Goal: Connect with others: Connect with others

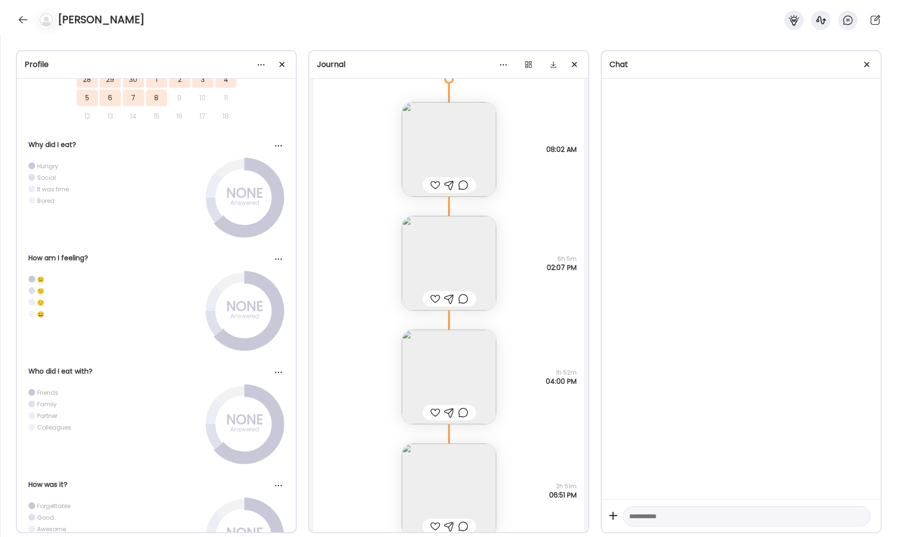
scroll to position [23676, 0]
click at [25, 20] on div at bounding box center [22, 19] width 15 height 15
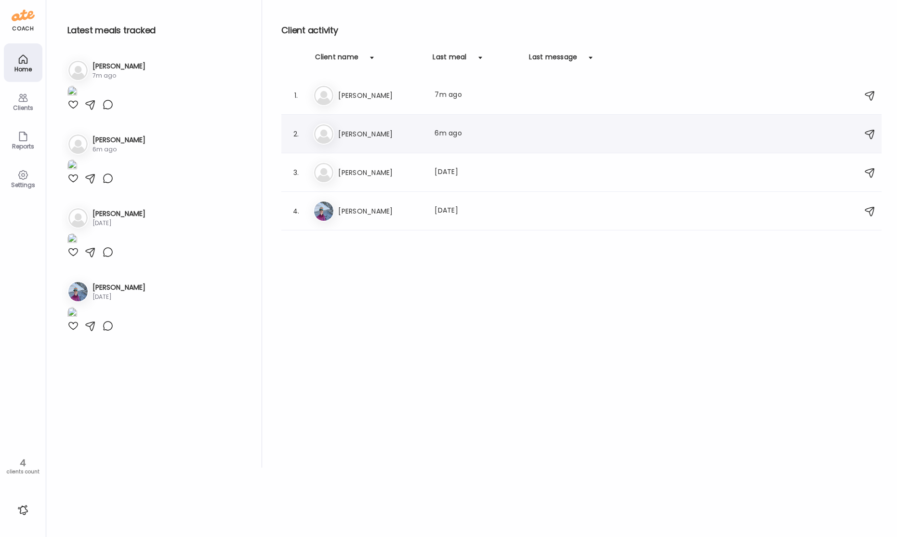
click at [399, 134] on h3 "[PERSON_NAME]" at bounding box center [380, 134] width 85 height 12
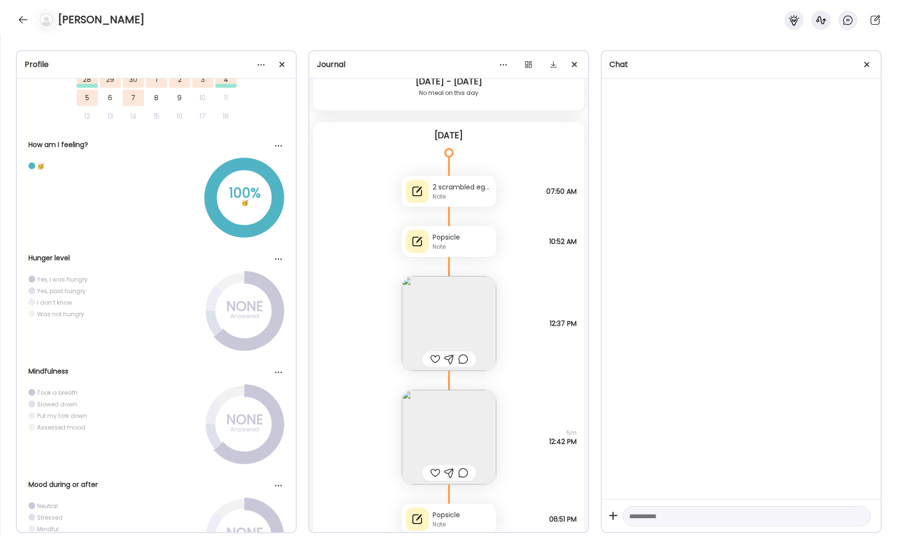
scroll to position [25573, 0]
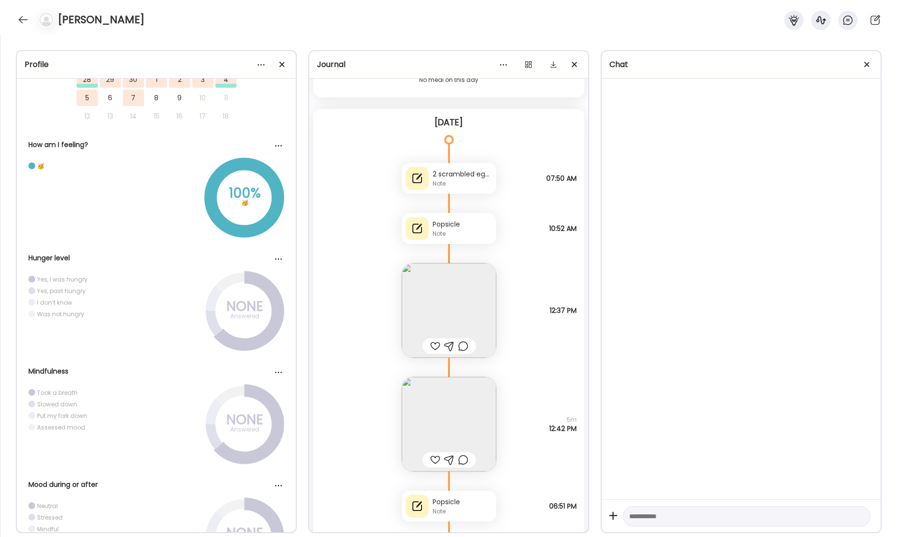
click at [468, 186] on div "Note" at bounding box center [463, 183] width 60 height 9
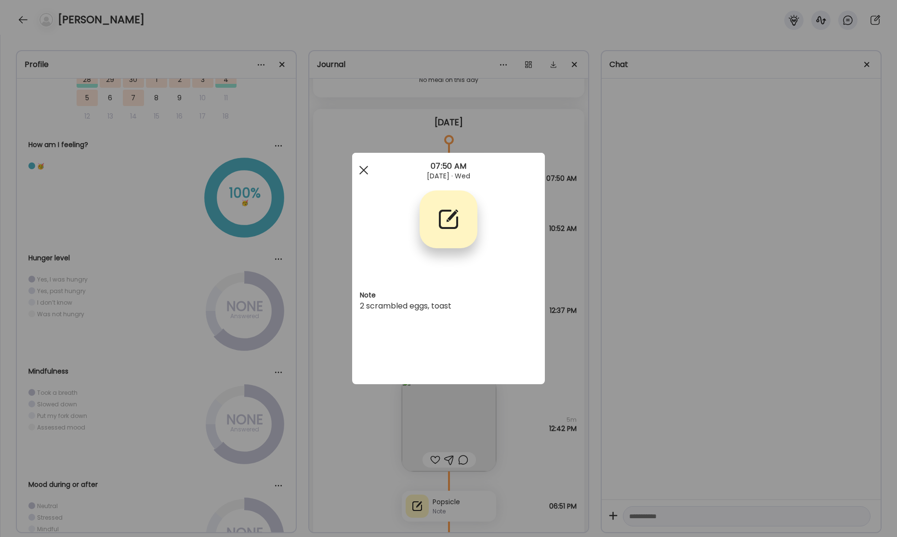
click at [360, 170] on div at bounding box center [363, 169] width 19 height 19
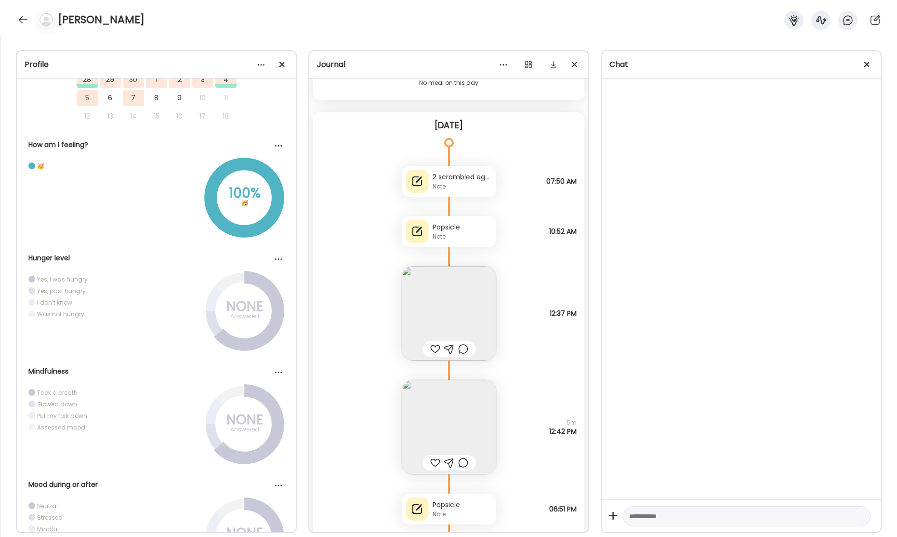
scroll to position [25643, 0]
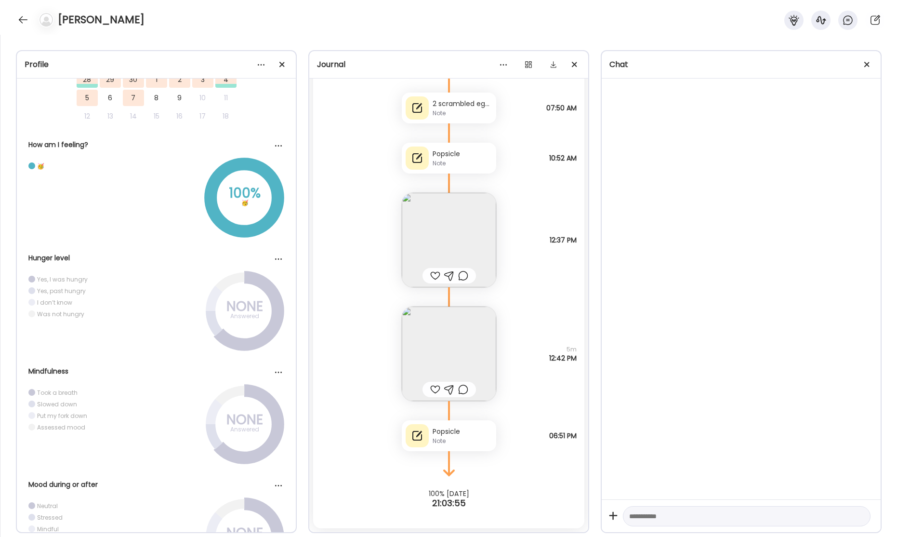
click at [452, 160] on div "Note" at bounding box center [463, 163] width 60 height 9
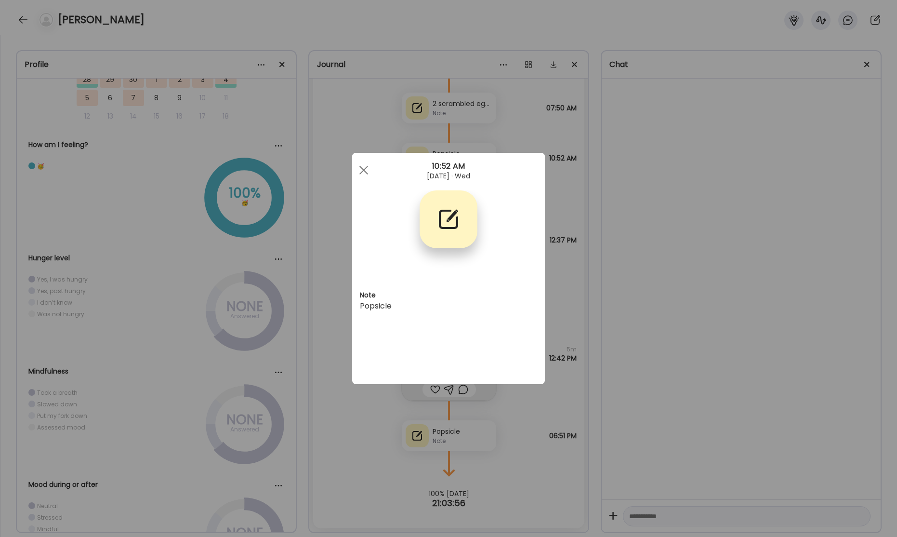
click at [359, 171] on div at bounding box center [363, 169] width 19 height 19
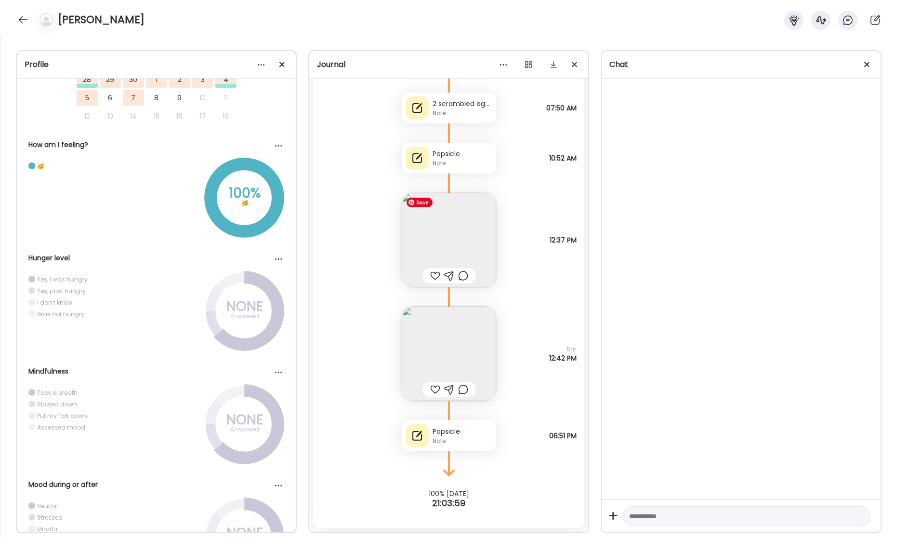
click at [458, 240] on img at bounding box center [449, 240] width 94 height 94
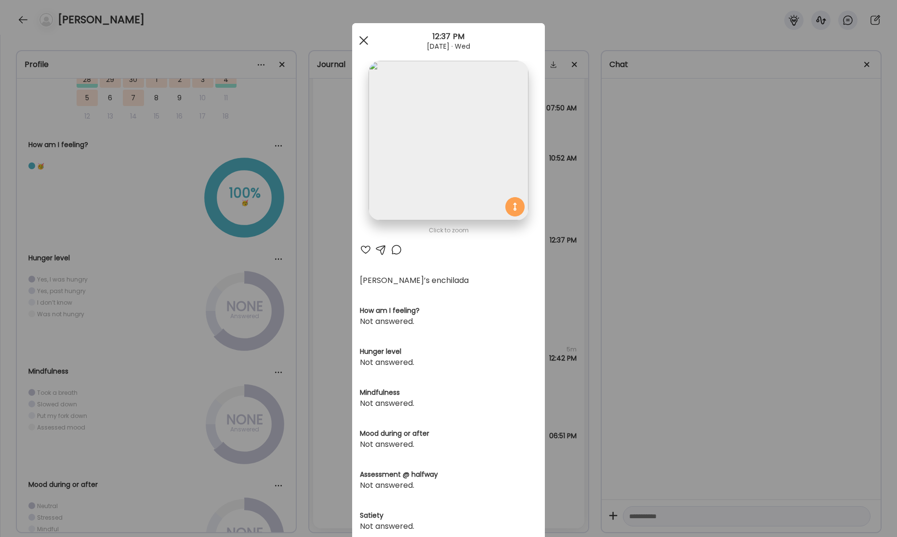
click at [366, 40] on div at bounding box center [363, 40] width 19 height 19
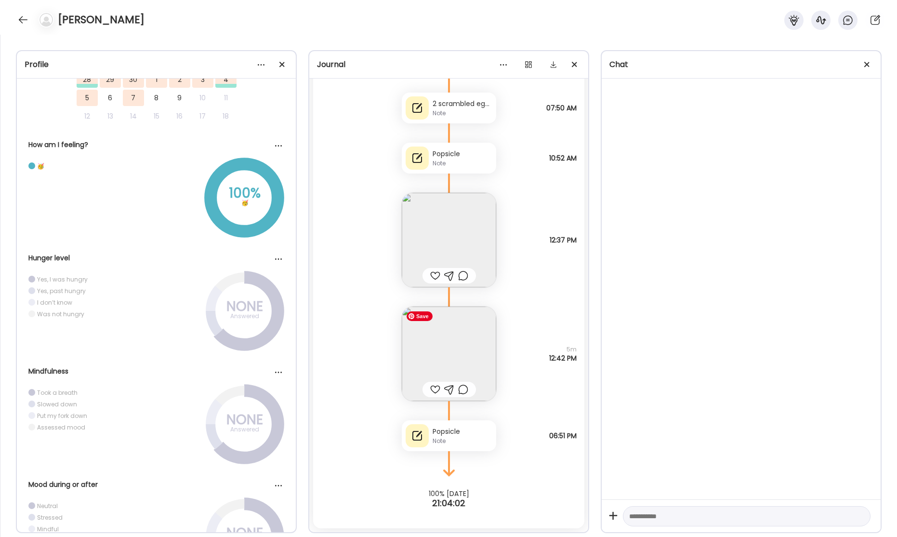
click at [436, 338] on img at bounding box center [449, 353] width 94 height 94
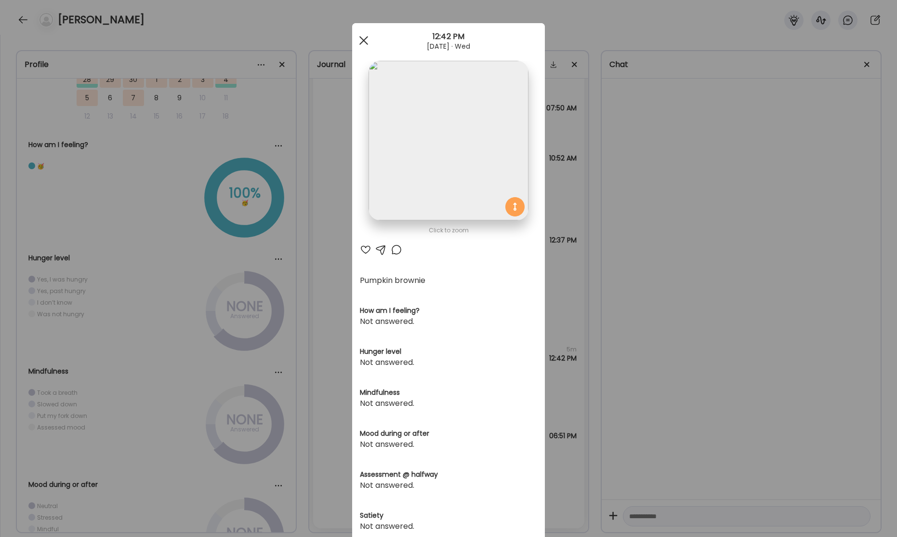
click at [362, 43] on div at bounding box center [363, 40] width 19 height 19
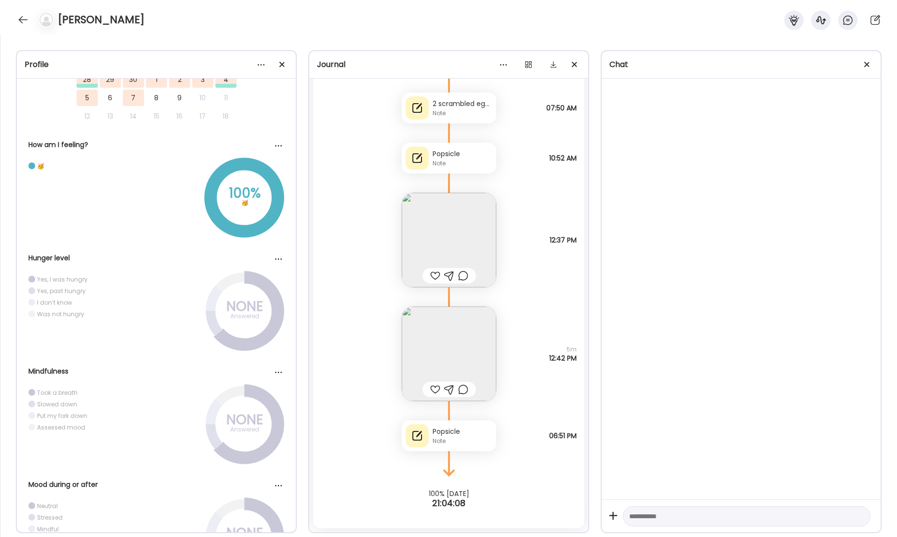
click at [451, 436] on div "Popsicle" at bounding box center [463, 431] width 60 height 10
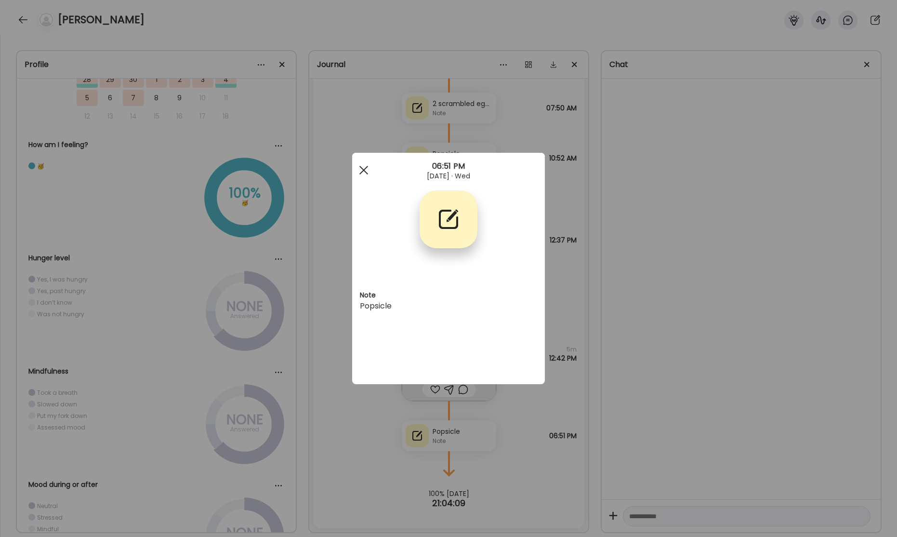
click at [362, 170] on div at bounding box center [363, 169] width 19 height 19
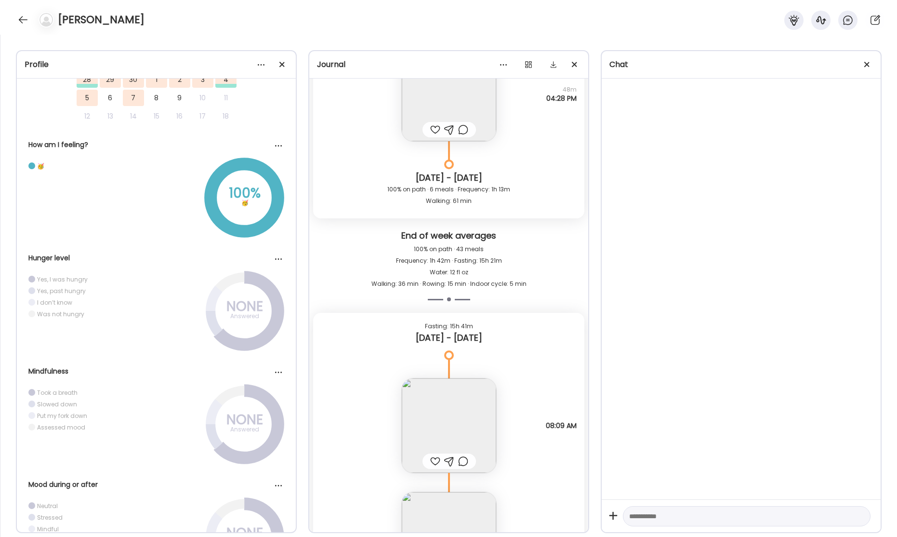
scroll to position [24633, 0]
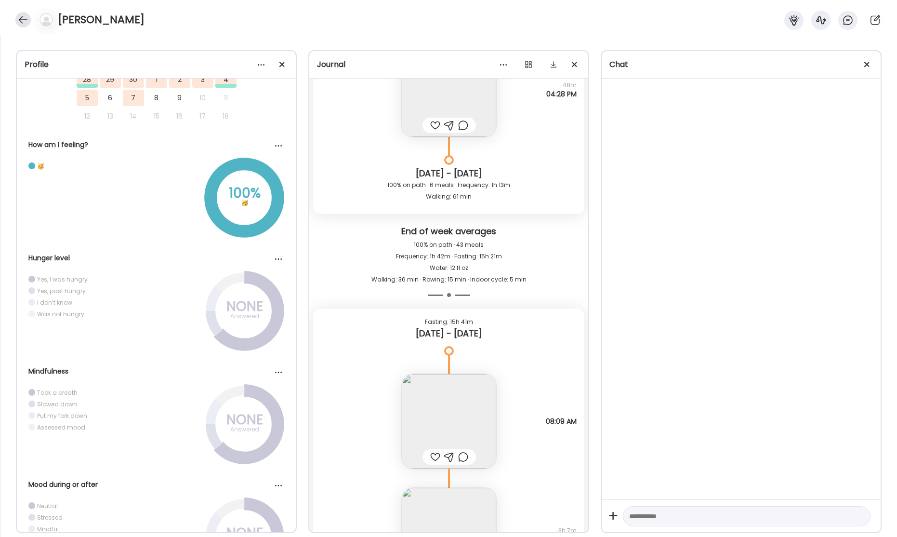
click at [23, 20] on div at bounding box center [22, 19] width 15 height 15
